Goal: Information Seeking & Learning: Learn about a topic

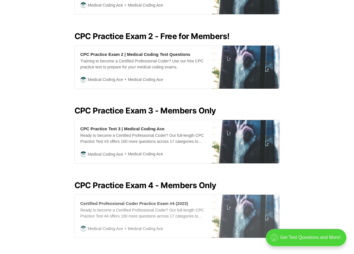
scroll to position [114, 0]
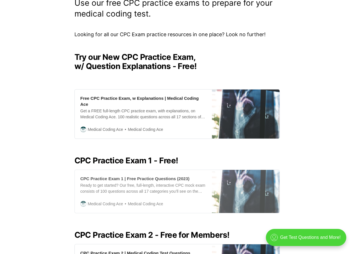
click at [135, 176] on div "CPC Practice Exam 1 | Free Practice Questions (2023)" at bounding box center [134, 179] width 109 height 6
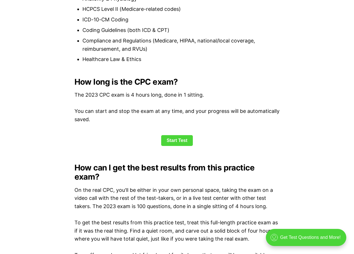
scroll to position [760, 0]
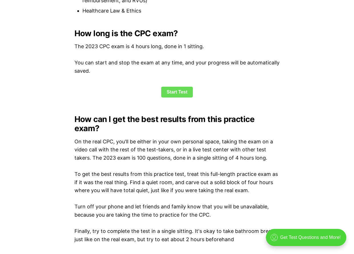
click at [176, 93] on link "Start Test" at bounding box center [177, 92] width 32 height 11
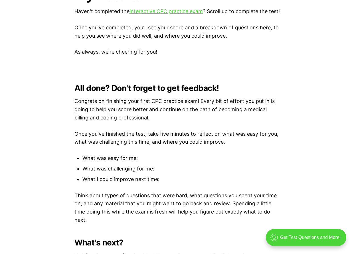
scroll to position [1268, 0]
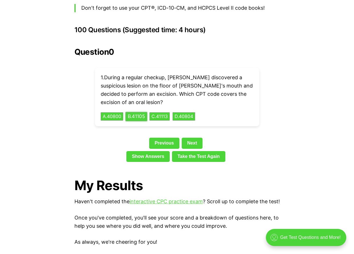
click at [137, 112] on button "B . 41105" at bounding box center [136, 116] width 22 height 9
drag, startPoint x: 133, startPoint y: 107, endPoint x: 135, endPoint y: 110, distance: 3.7
click at [134, 112] on button "B . 41105" at bounding box center [136, 116] width 22 height 9
click at [143, 112] on button "B . 41105" at bounding box center [136, 116] width 22 height 9
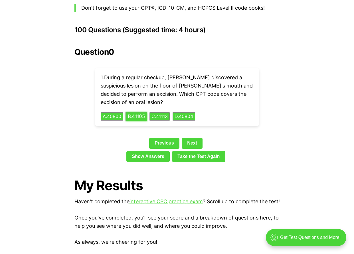
click at [143, 112] on button "B . 41105" at bounding box center [136, 116] width 22 height 9
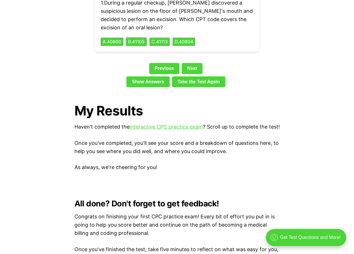
scroll to position [1345, 0]
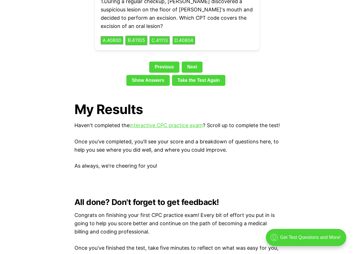
click at [136, 36] on button "B . 41105" at bounding box center [136, 40] width 22 height 9
click at [189, 62] on link "Next" at bounding box center [192, 67] width 21 height 11
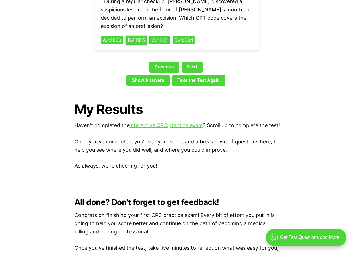
click at [138, 36] on button "B . 41105" at bounding box center [136, 40] width 22 height 9
click at [190, 62] on link "Next" at bounding box center [192, 67] width 21 height 11
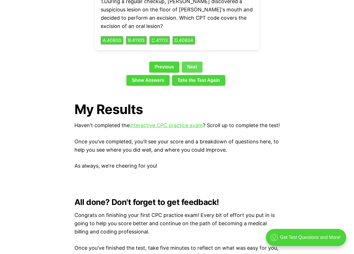
click at [200, 62] on link "Next" at bounding box center [192, 67] width 21 height 11
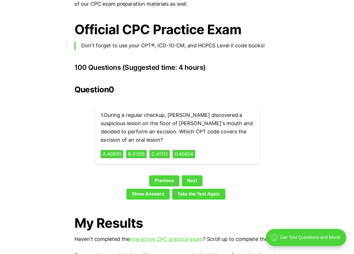
scroll to position [1231, 0]
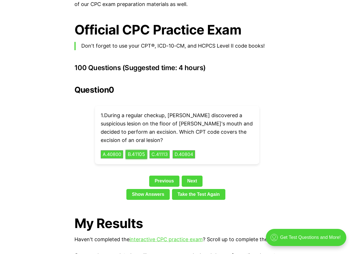
click at [140, 150] on button "B . 41105" at bounding box center [136, 154] width 22 height 9
click at [126, 150] on button "B . 41105" at bounding box center [136, 154] width 21 height 9
click at [187, 176] on link "Next" at bounding box center [192, 181] width 21 height 11
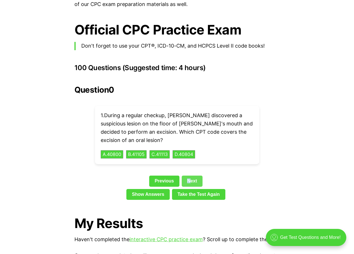
drag, startPoint x: 187, startPoint y: 173, endPoint x: 190, endPoint y: 173, distance: 3.1
click at [190, 176] on link "Next" at bounding box center [192, 181] width 21 height 11
drag, startPoint x: 190, startPoint y: 173, endPoint x: 197, endPoint y: 172, distance: 7.1
click at [197, 176] on link "Next" at bounding box center [192, 181] width 21 height 11
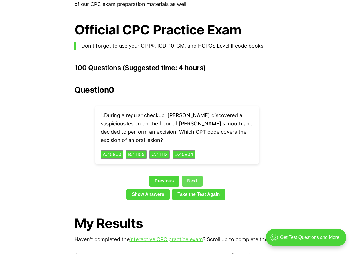
click at [196, 176] on link "Next" at bounding box center [192, 181] width 21 height 11
click at [195, 176] on link "Next" at bounding box center [192, 181] width 21 height 11
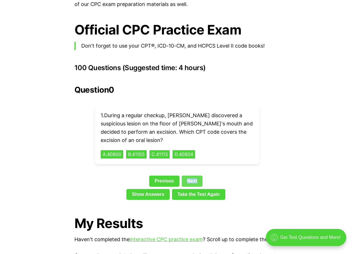
click at [195, 176] on link "Next" at bounding box center [192, 181] width 21 height 11
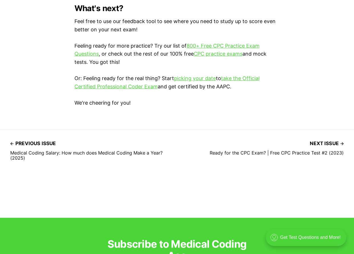
scroll to position [1725, 0]
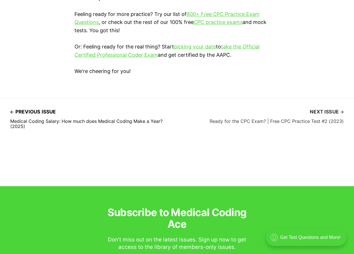
click at [313, 111] on span "Next issue" at bounding box center [327, 111] width 34 height 9
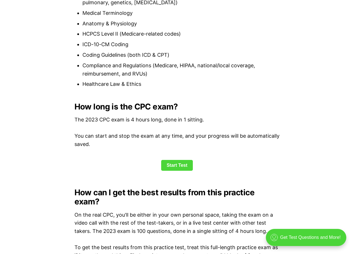
scroll to position [660, 0]
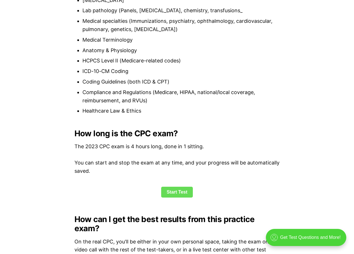
click at [167, 193] on link "Start Test" at bounding box center [177, 192] width 32 height 11
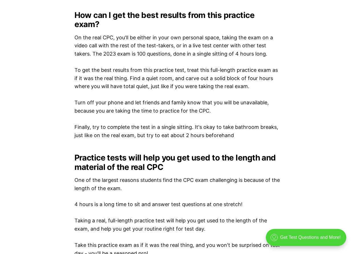
scroll to position [699, 0]
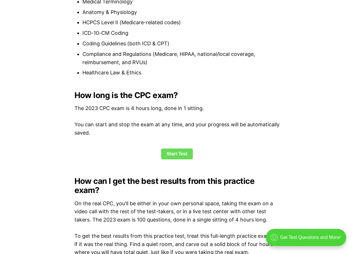
click at [185, 156] on link "Start Test" at bounding box center [177, 154] width 32 height 11
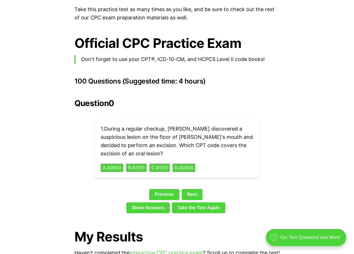
scroll to position [1231, 0]
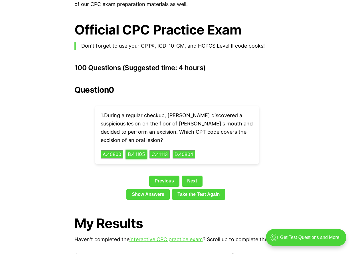
click at [137, 150] on button "B . 41105" at bounding box center [136, 154] width 22 height 9
click at [125, 150] on button "B . 41105" at bounding box center [136, 154] width 22 height 9
click at [138, 189] on link "Show Answers" at bounding box center [147, 194] width 43 height 11
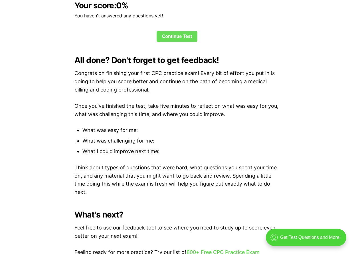
click at [175, 37] on link "Continue Test" at bounding box center [177, 36] width 41 height 11
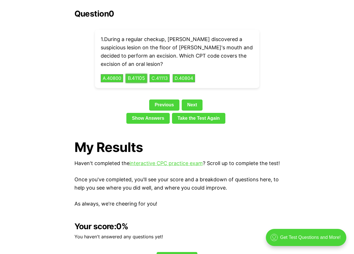
click at [135, 74] on button "B . 41105" at bounding box center [136, 78] width 22 height 9
click at [125, 74] on button "B . 41105" at bounding box center [136, 78] width 22 height 9
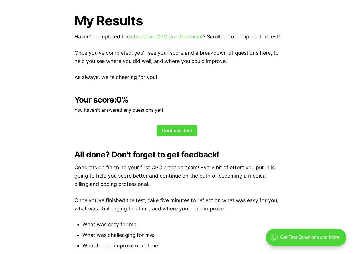
scroll to position [1432, 0]
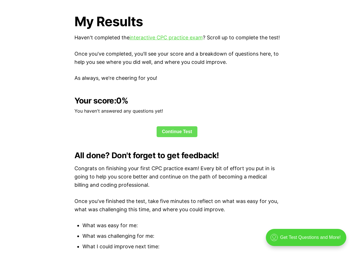
click at [192, 130] on link "Continue Test" at bounding box center [177, 131] width 41 height 11
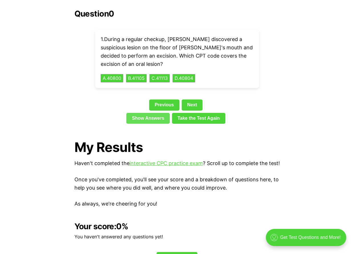
click at [155, 113] on link "Show Answers" at bounding box center [147, 118] width 43 height 11
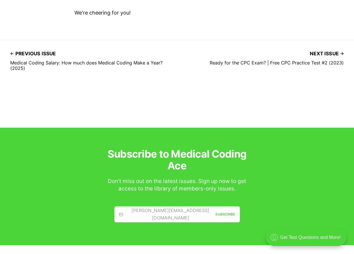
scroll to position [1889, 0]
